Goal: Task Accomplishment & Management: Use online tool/utility

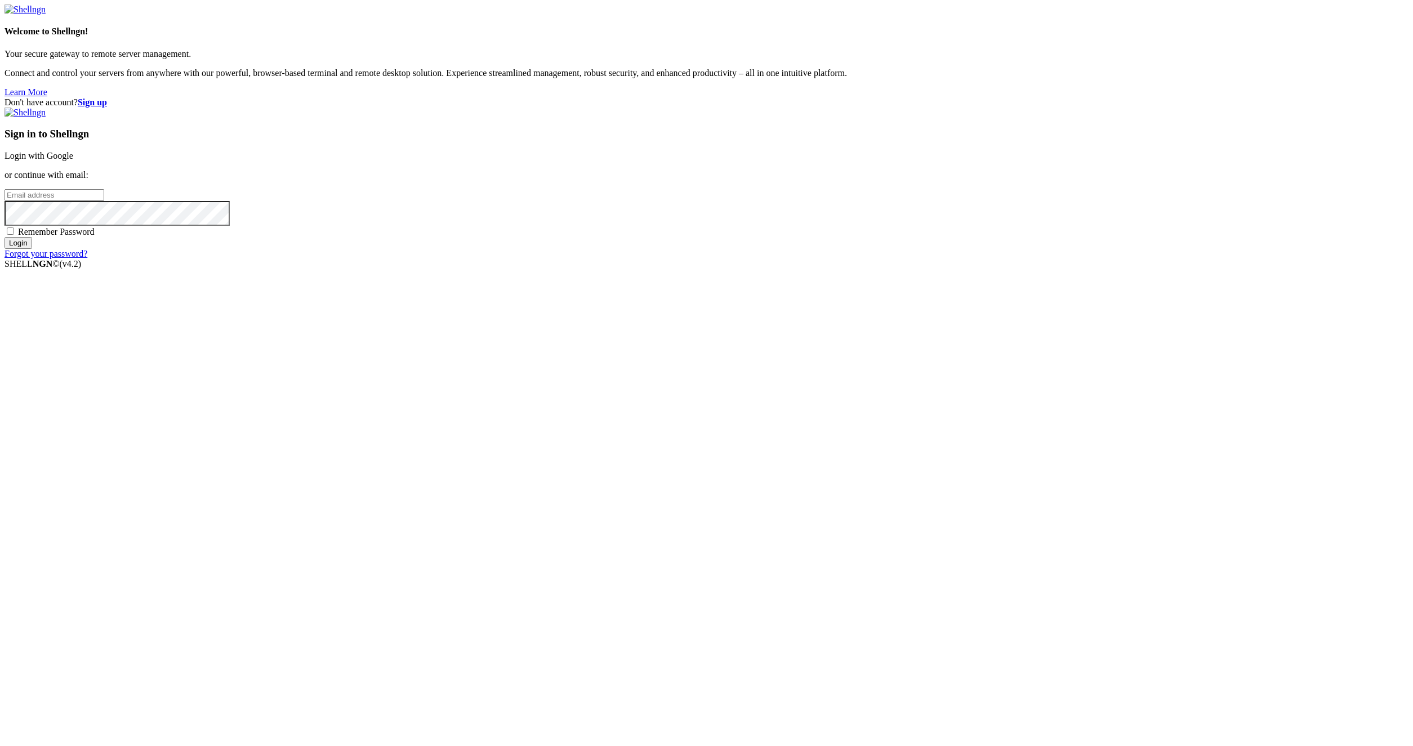
click at [844, 259] on div "Sign in to Shellngn Login with Google or continue with email: Remember Password…" at bounding box center [707, 183] width 1404 height 151
click at [73, 160] on link "Login with Google" at bounding box center [39, 156] width 69 height 10
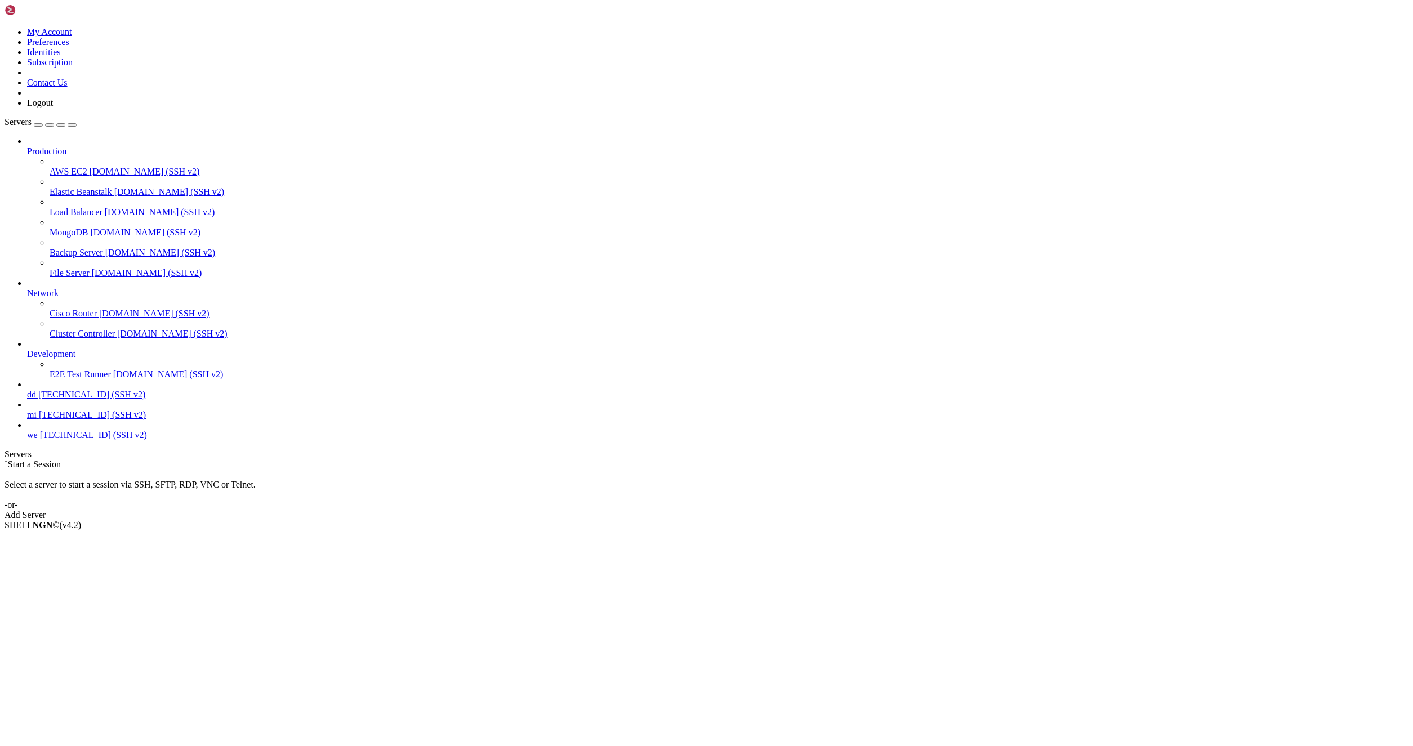
click at [38, 440] on span "we" at bounding box center [32, 435] width 11 height 10
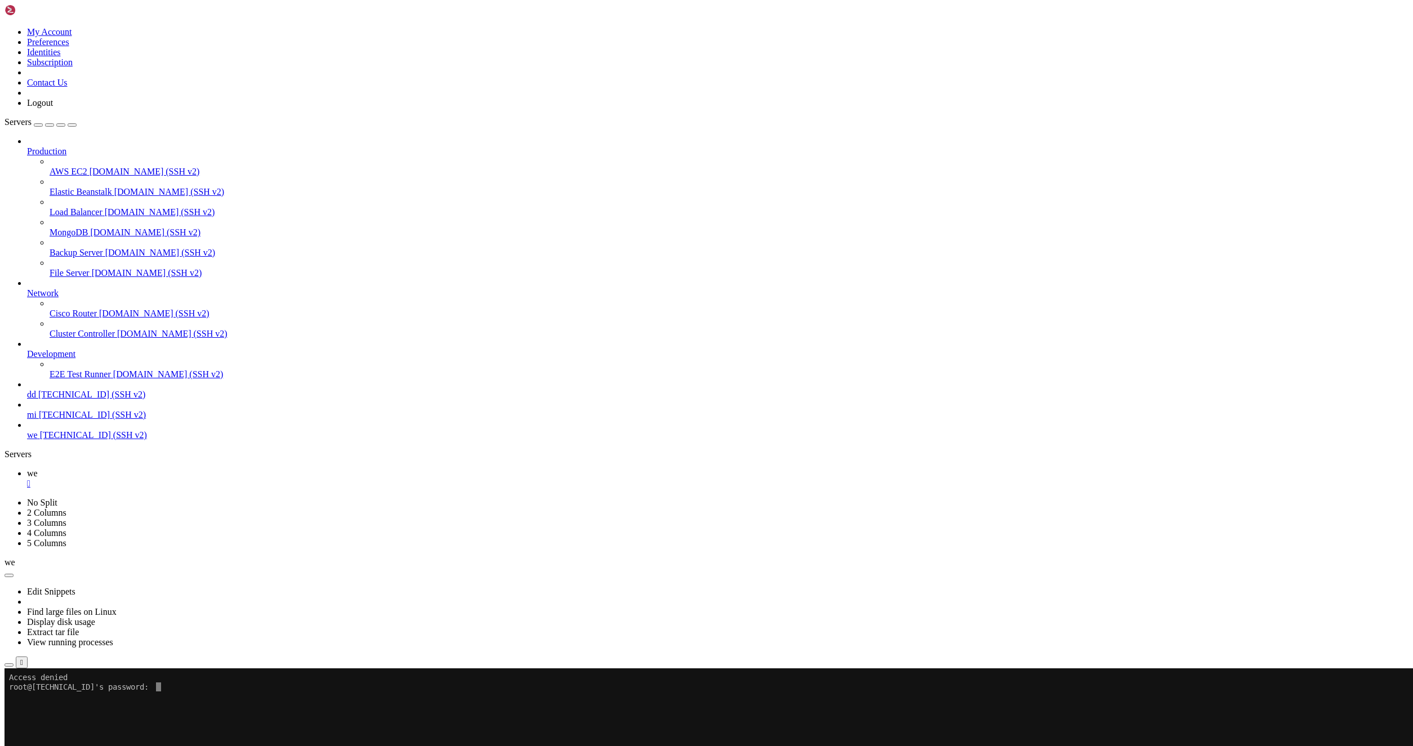
click at [167, 702] on x-row at bounding box center [640, 706] width 1263 height 10
click at [9, 668] on div at bounding box center [7, 668] width 5 height 0
click at [158, 694] on x-row at bounding box center [640, 696] width 1263 height 10
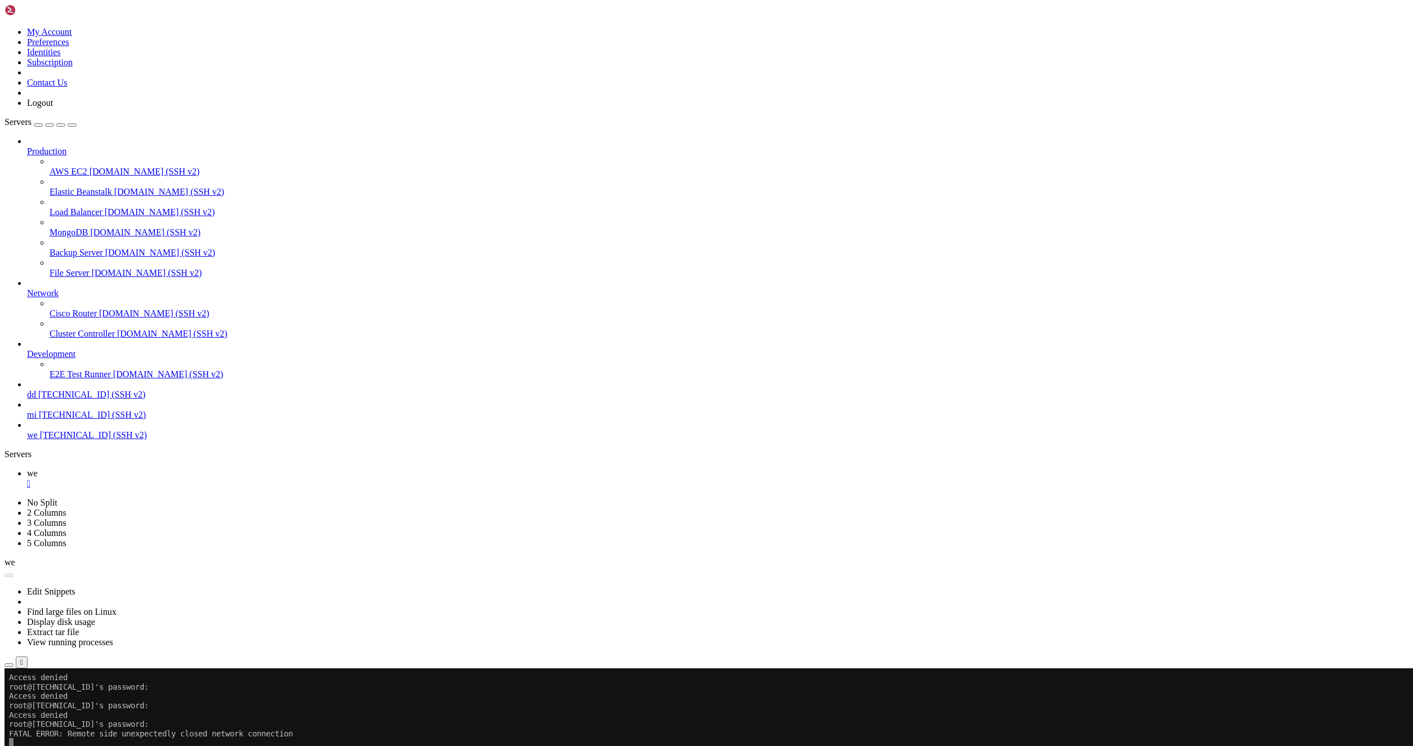
click at [50, 700] on button "Reconnect" at bounding box center [27, 706] width 45 height 12
click at [14, 663] on button "button" at bounding box center [9, 664] width 9 height 3
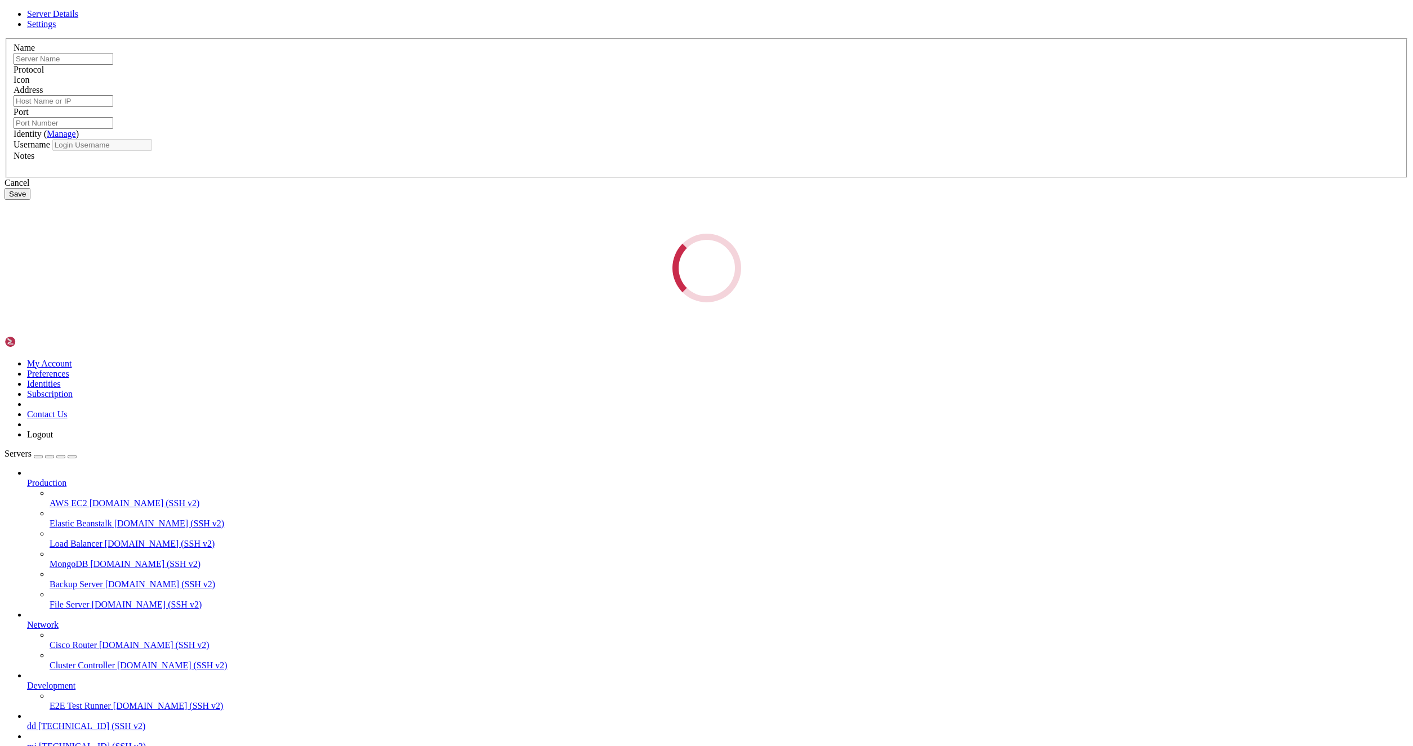
type input "we"
type input "[TECHNICAL_ID]"
type input "22"
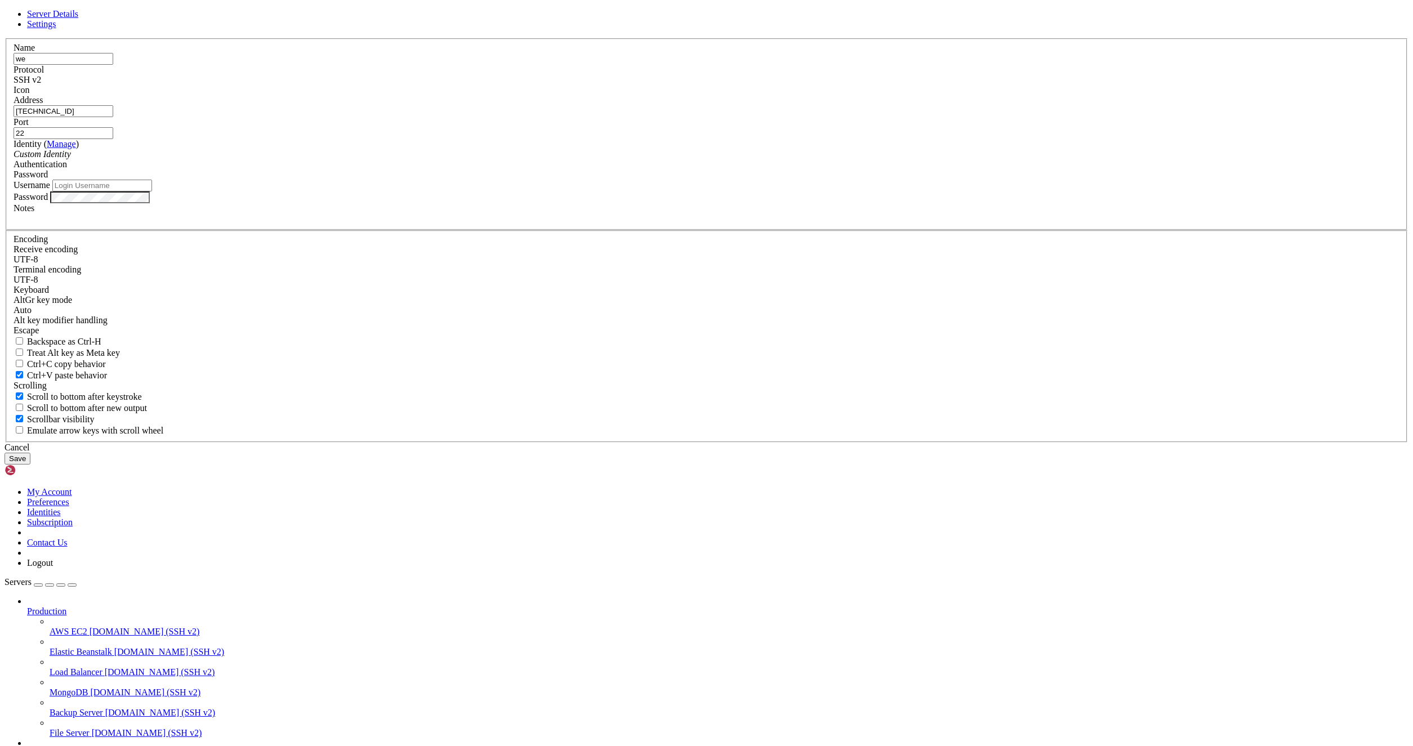
type input "root"
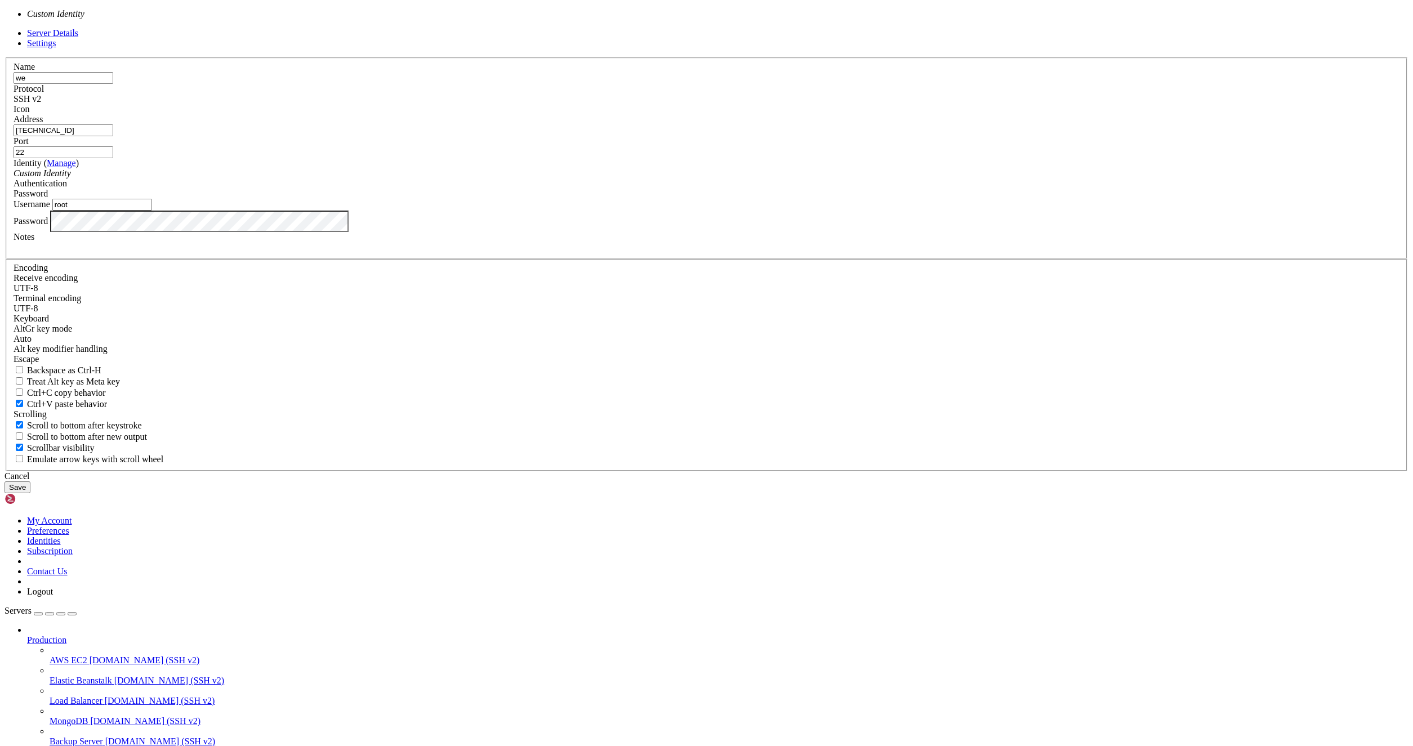
click at [642, 178] on div "Custom Identity" at bounding box center [707, 173] width 1386 height 10
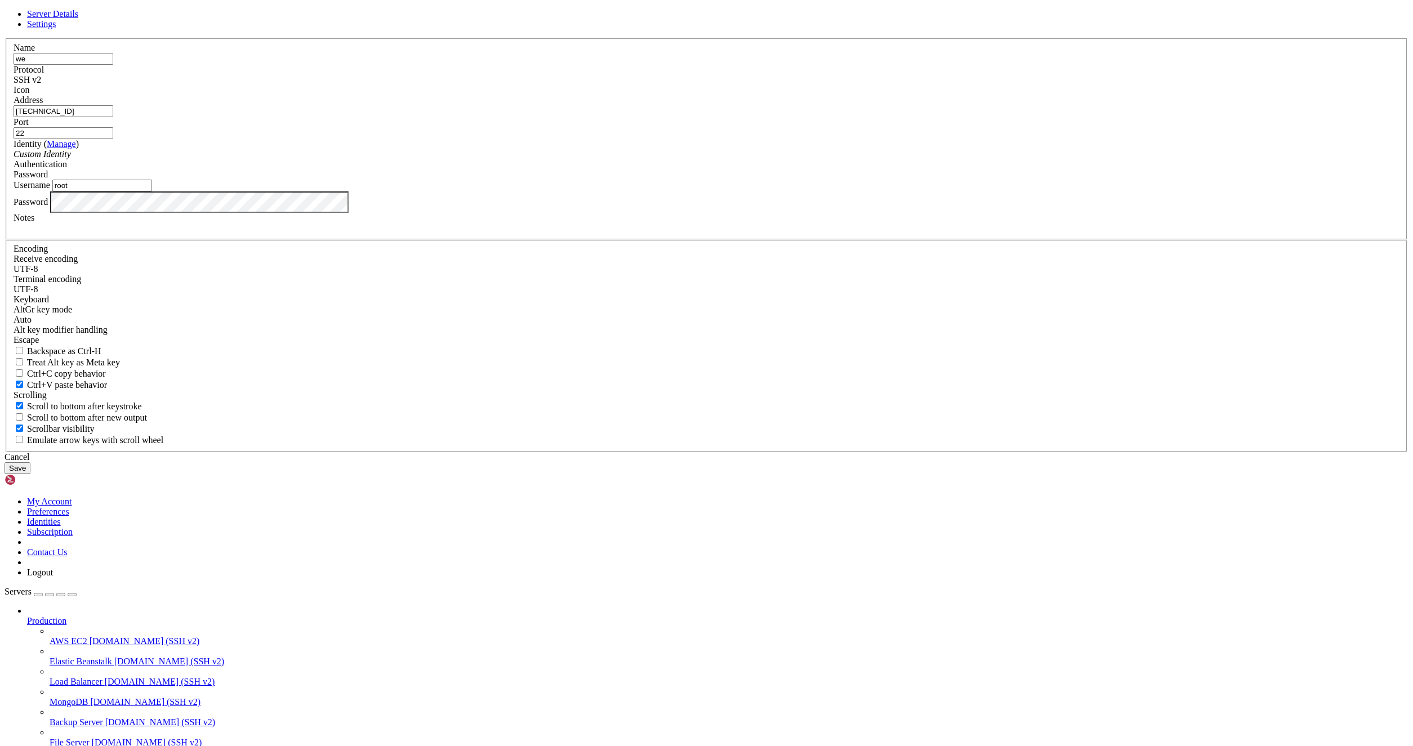
click at [657, 213] on div "Password" at bounding box center [707, 201] width 1386 height 21
click at [816, 474] on div "Cancel Save" at bounding box center [707, 463] width 1404 height 22
click at [30, 474] on button "Save" at bounding box center [18, 468] width 26 height 12
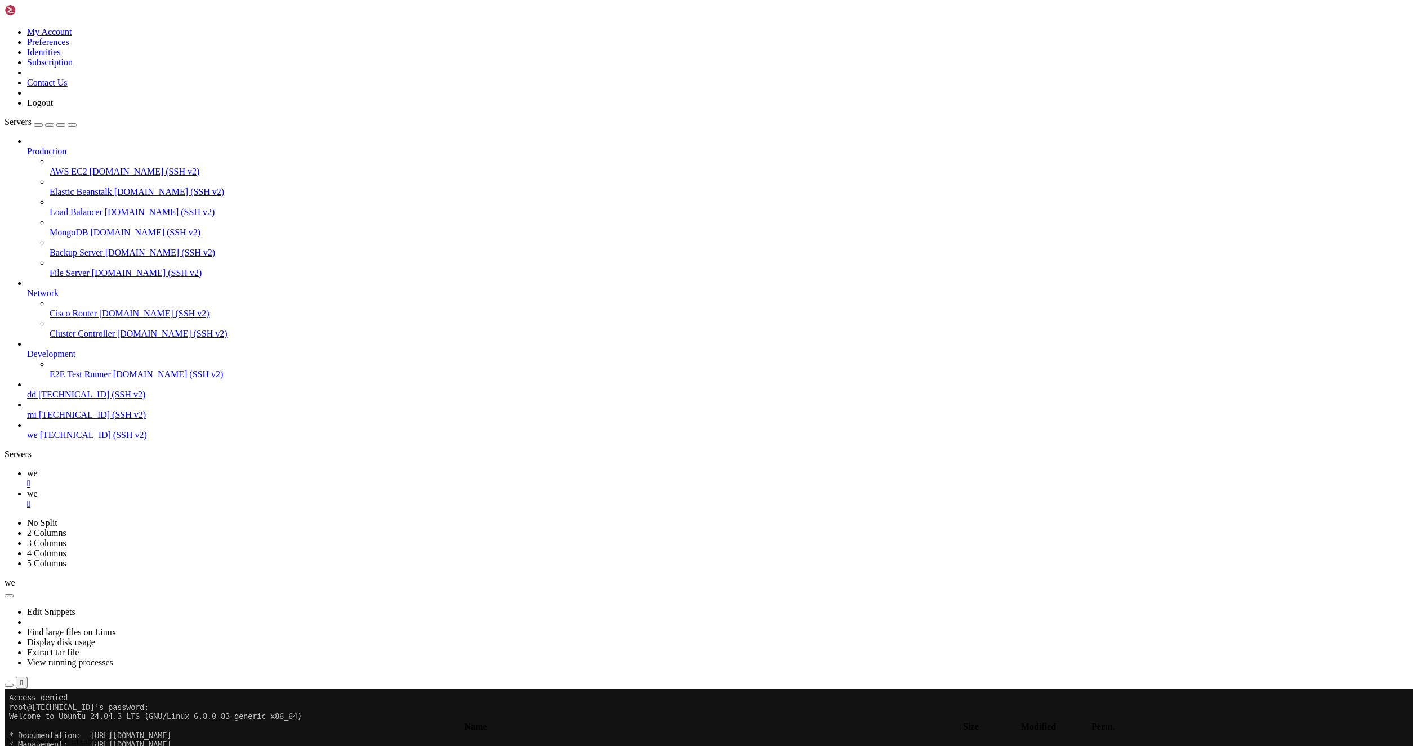
click at [35, 745] on span " scraper" at bounding box center [20, 754] width 29 height 10
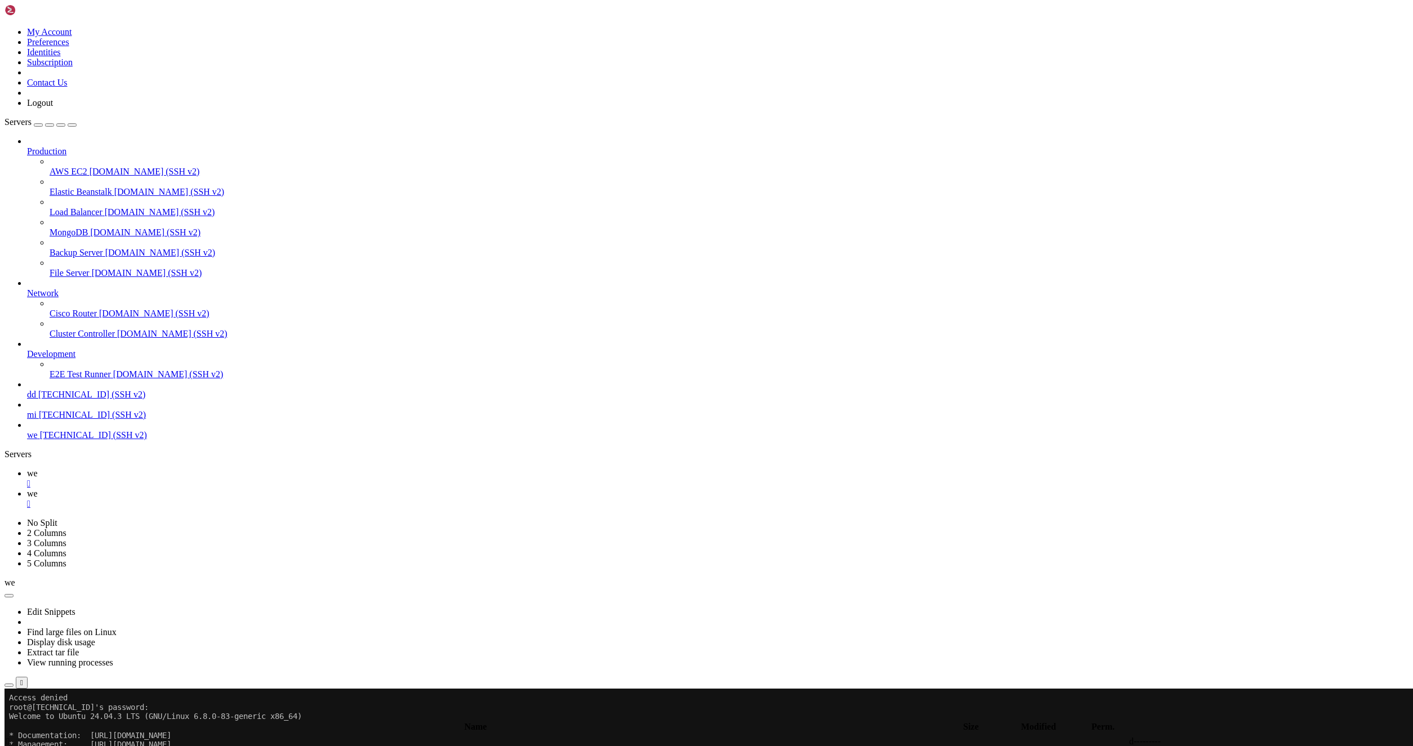
type input "/root/cloudflare/scraper"
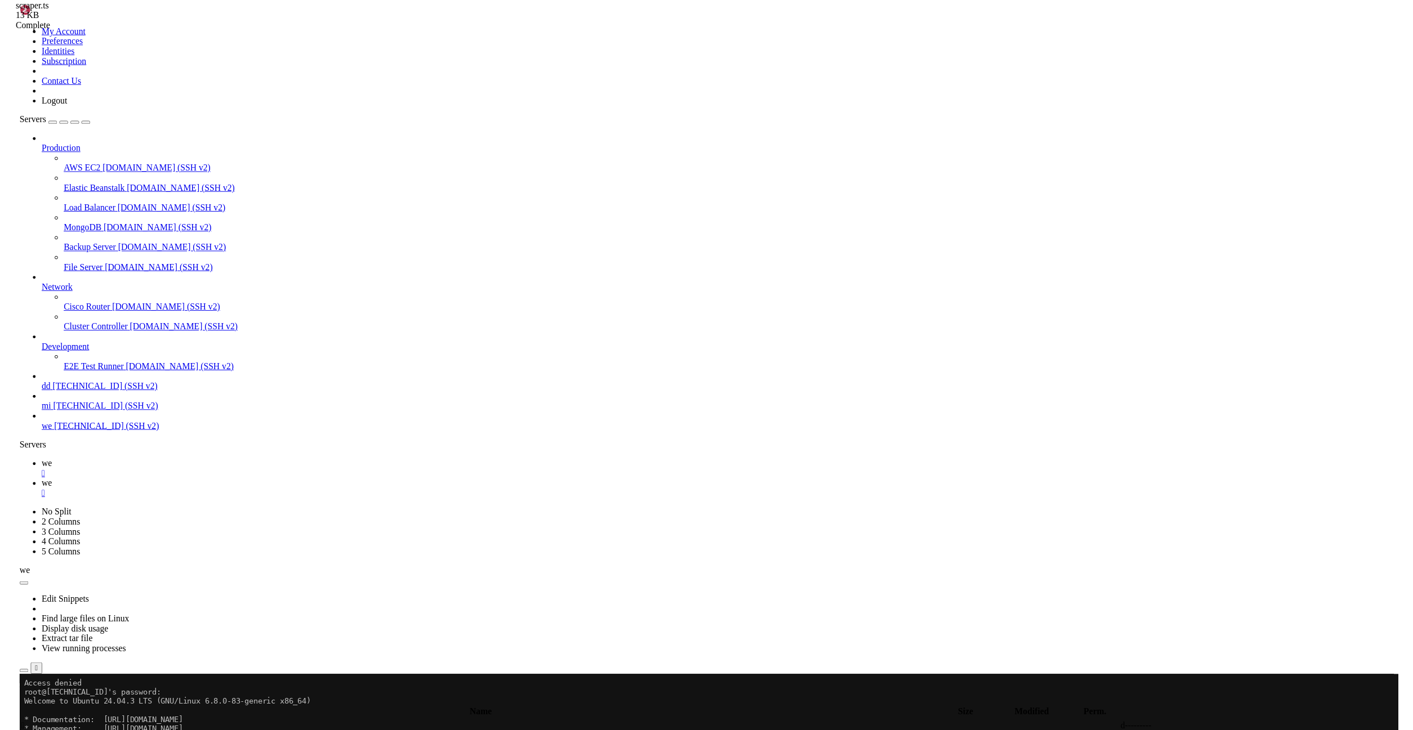
scroll to position [0, 19]
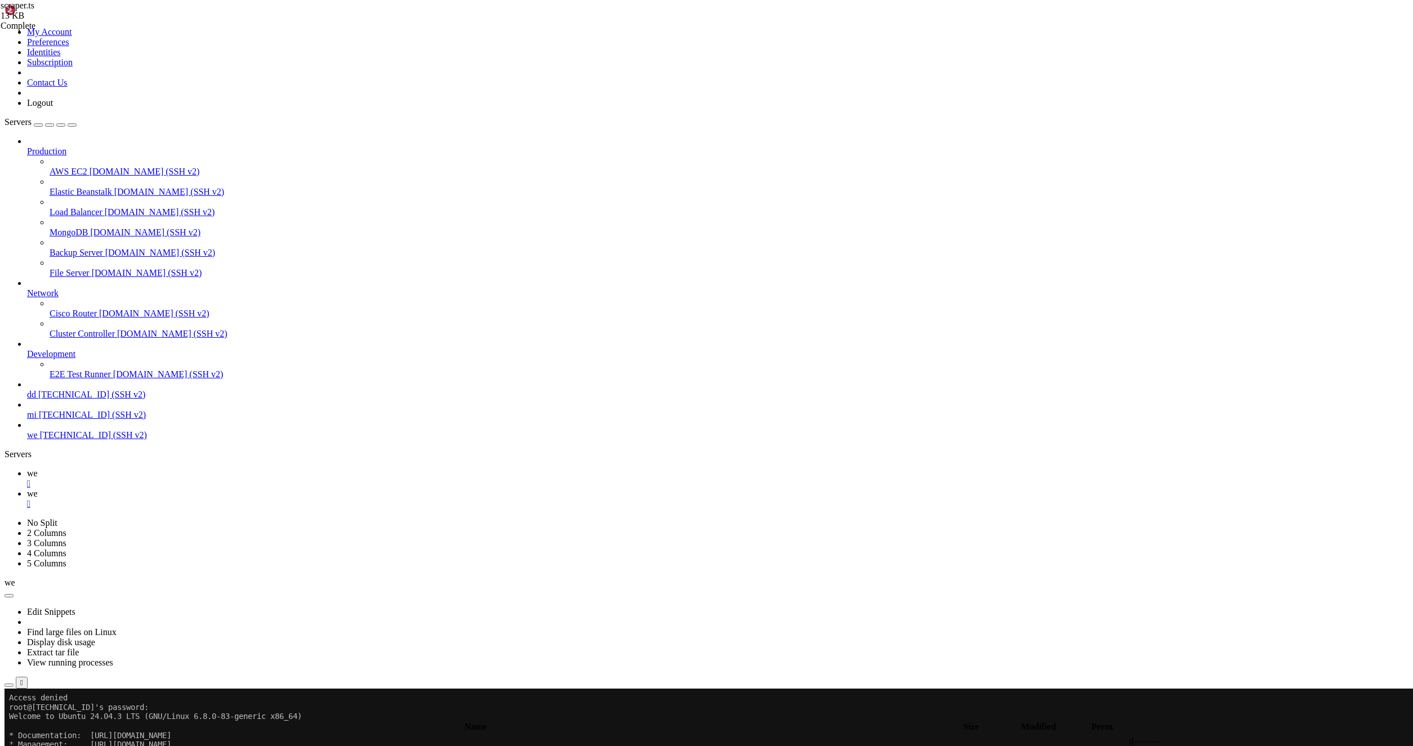
type textarea "options: CloudflareOptions = { delayBeforeClose: 0, cache: true }"
click at [38, 468] on span "we" at bounding box center [32, 473] width 11 height 10
